Goal: Find specific page/section: Locate item on page

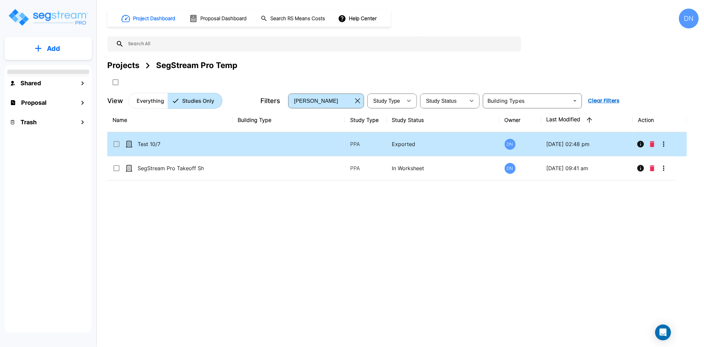
click at [157, 151] on td "Test 10/7" at bounding box center [169, 144] width 125 height 24
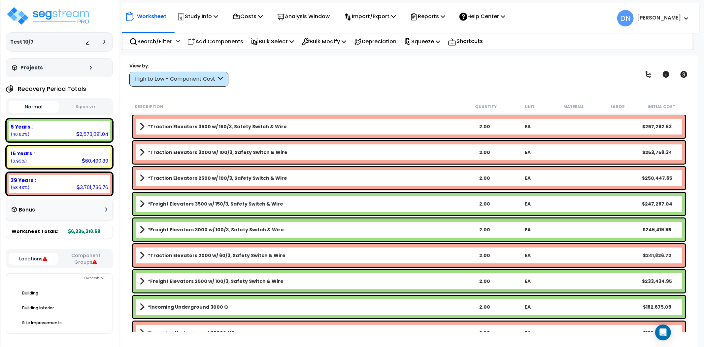
click at [543, 84] on div "View by: High to Low - Component Cost High to Low - Component Cost" at bounding box center [409, 74] width 564 height 24
click at [158, 40] on p "Search/Filter" at bounding box center [150, 41] width 42 height 9
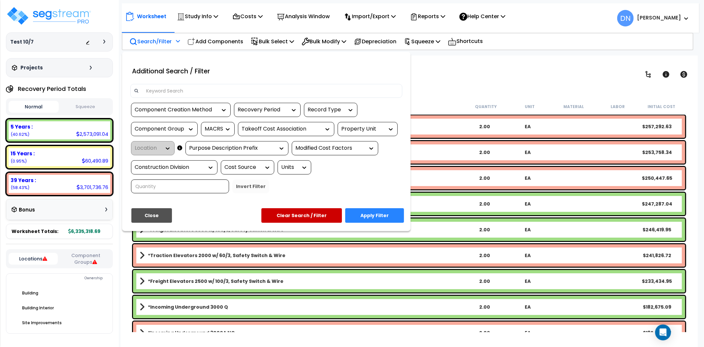
click at [214, 90] on input at bounding box center [270, 91] width 257 height 10
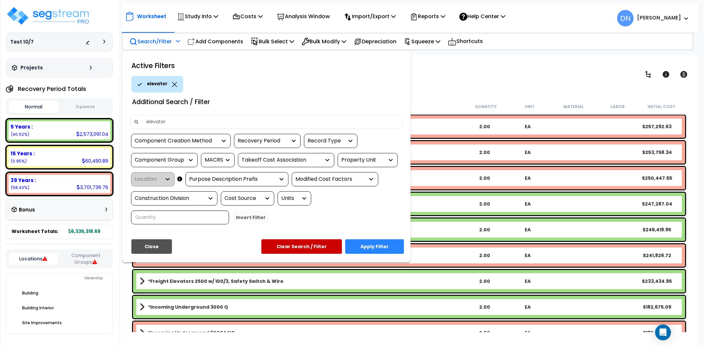
type input "elevator"
click at [157, 85] on p "elevator" at bounding box center [157, 83] width 20 height 7
click at [367, 246] on button "Apply Filter" at bounding box center [374, 246] width 59 height 15
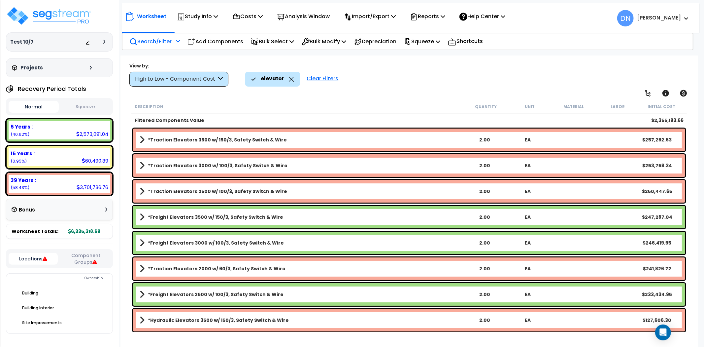
click at [359, 104] on div "Description" at bounding box center [299, 106] width 329 height 7
drag, startPoint x: 373, startPoint y: 78, endPoint x: 281, endPoint y: 80, distance: 92.8
click at [373, 78] on div "elevator Clear Filters" at bounding box center [468, 79] width 446 height 15
click at [290, 81] on icon at bounding box center [291, 79] width 5 height 5
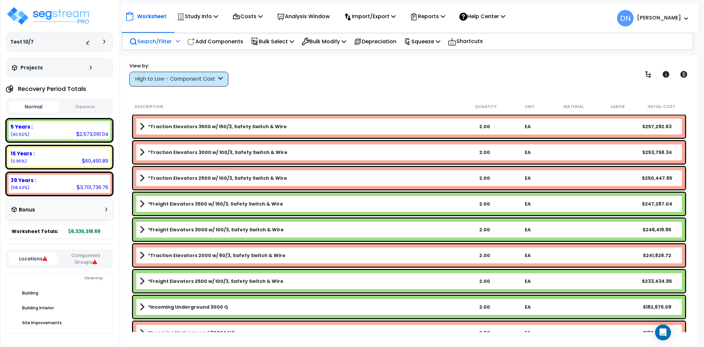
click at [383, 82] on div "View by: High to Low - Component Cost High to Low - Component Cost" at bounding box center [409, 74] width 564 height 24
